Goal: Find specific page/section: Find specific page/section

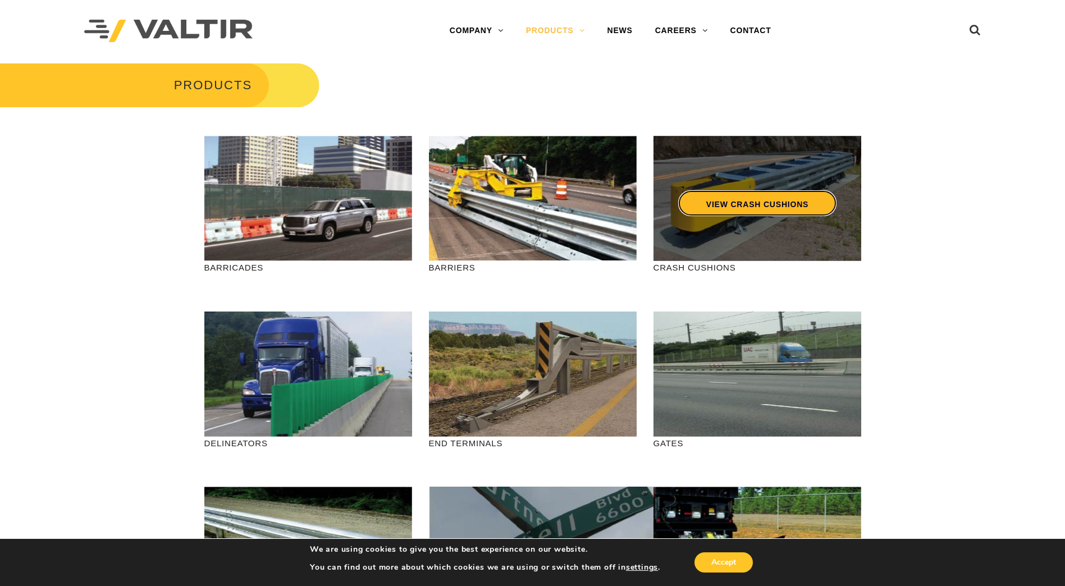
click at [767, 204] on link "VIEW CRASH CUSHIONS" at bounding box center [757, 203] width 158 height 26
click at [735, 209] on link "VIEW CRASH CUSHIONS" at bounding box center [757, 203] width 158 height 26
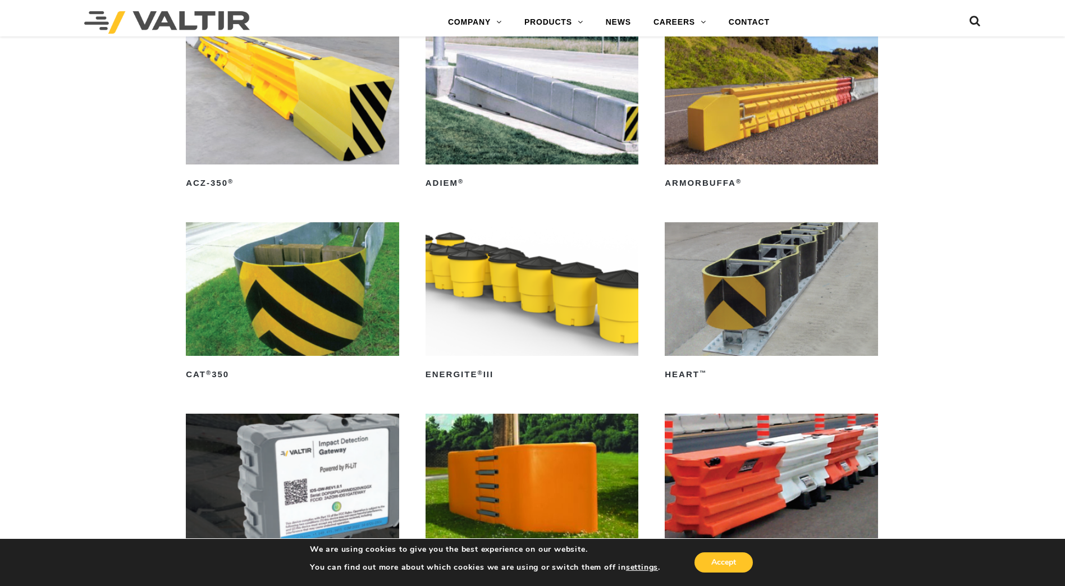
scroll to position [3031, 0]
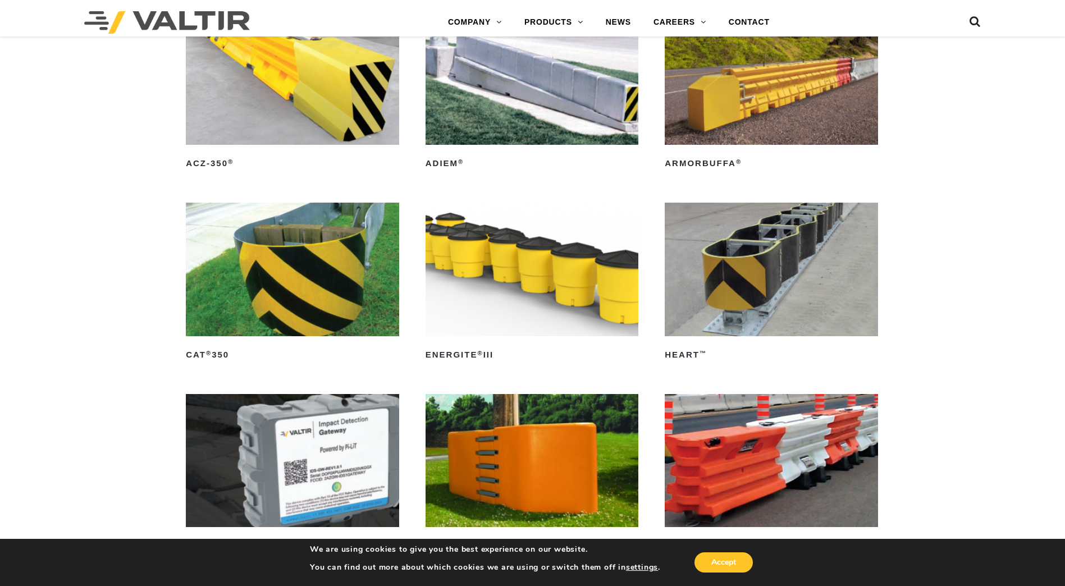
click at [314, 280] on img at bounding box center [292, 269] width 213 height 133
